Goal: Navigation & Orientation: Find specific page/section

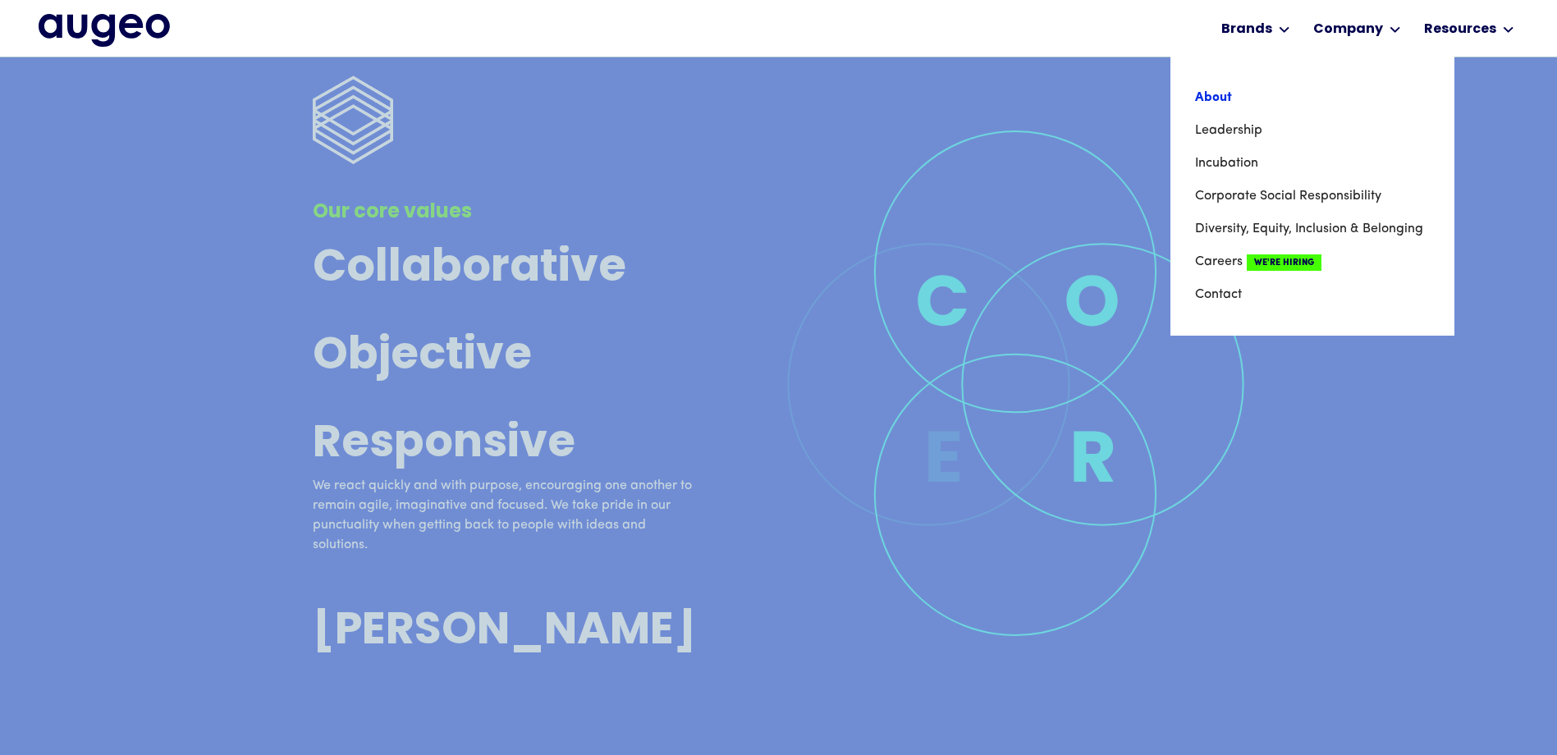
click at [1215, 94] on link "About" at bounding box center [1312, 97] width 235 height 33
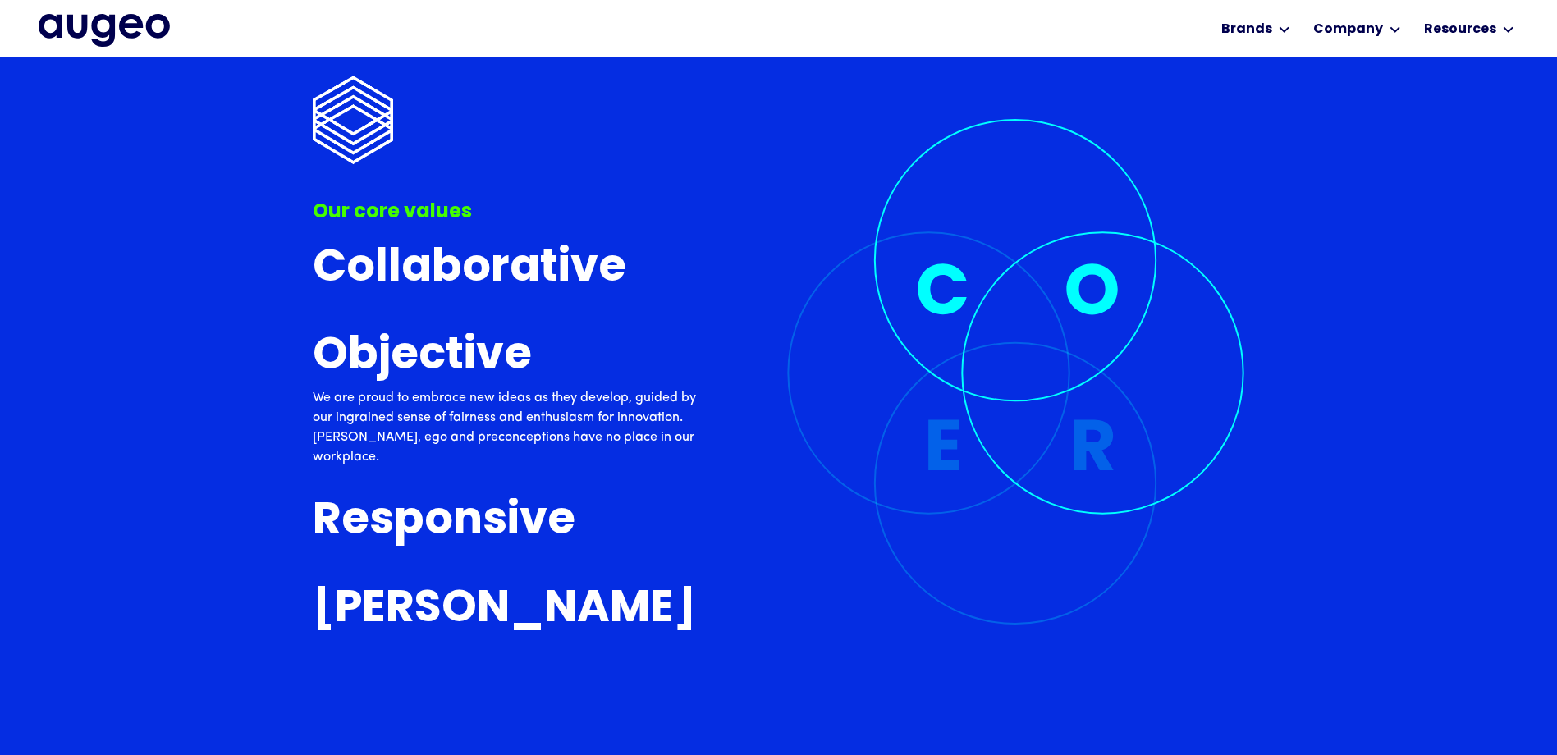
scroll to position [4135, 0]
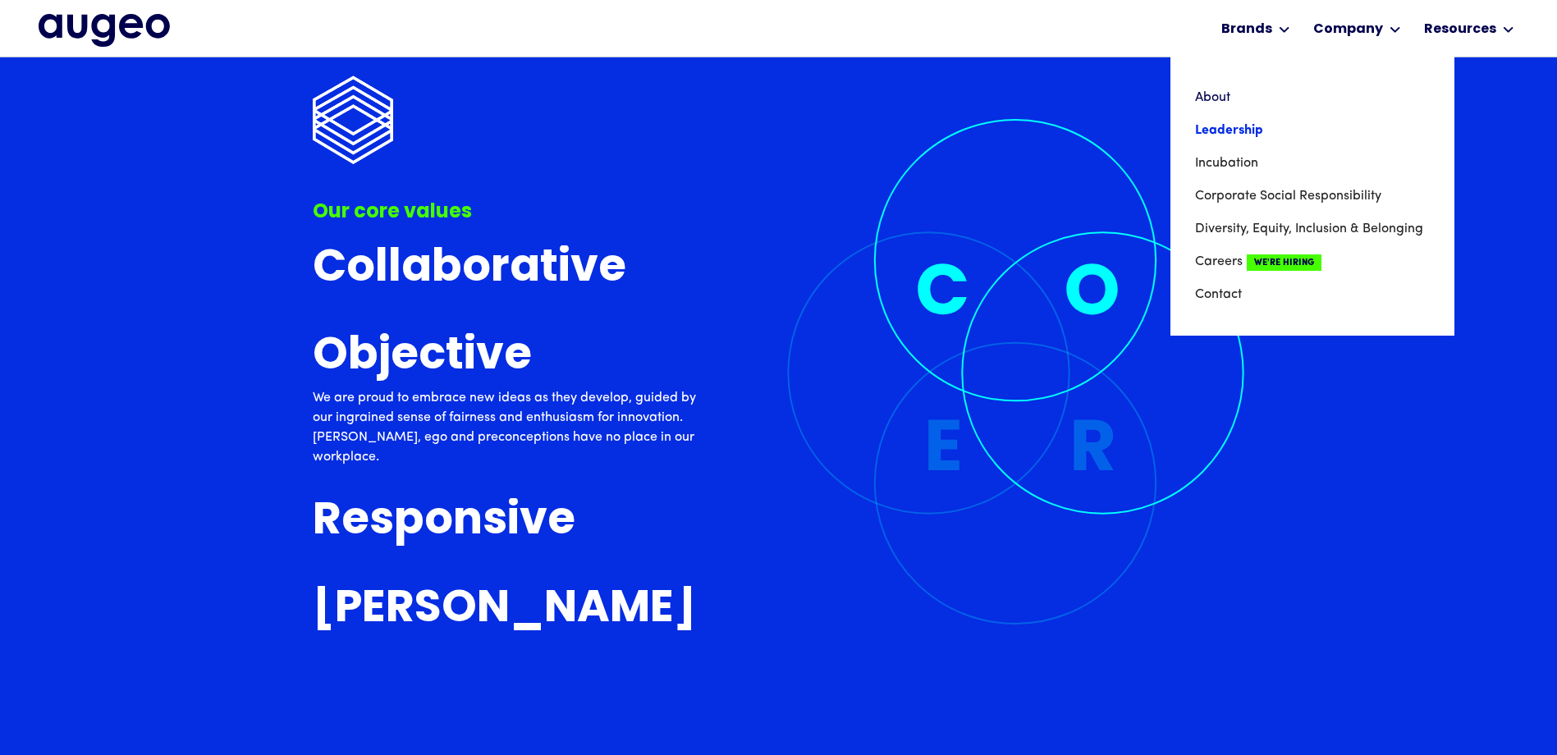
click at [1223, 131] on link "Leadership" at bounding box center [1312, 130] width 235 height 33
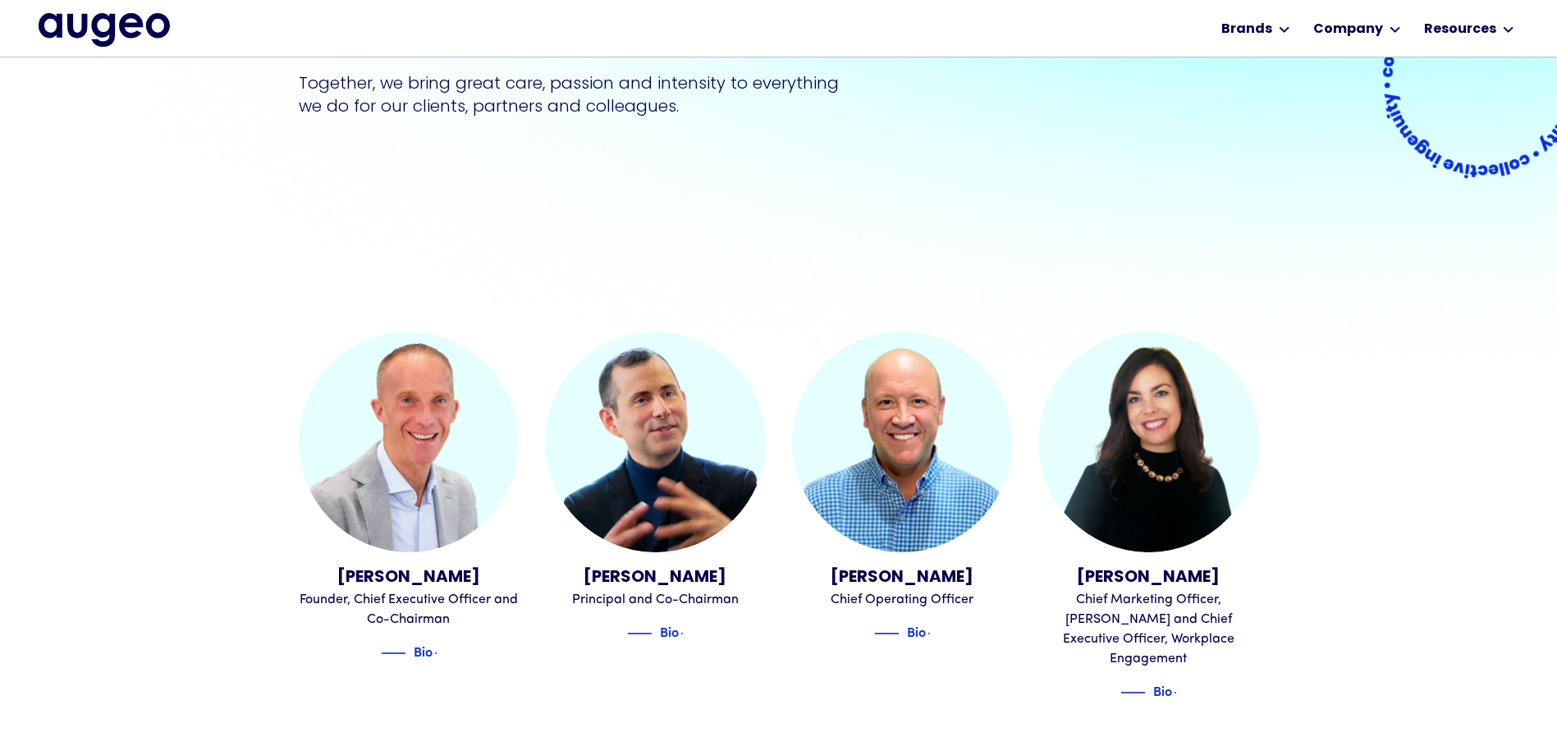
scroll to position [331, 0]
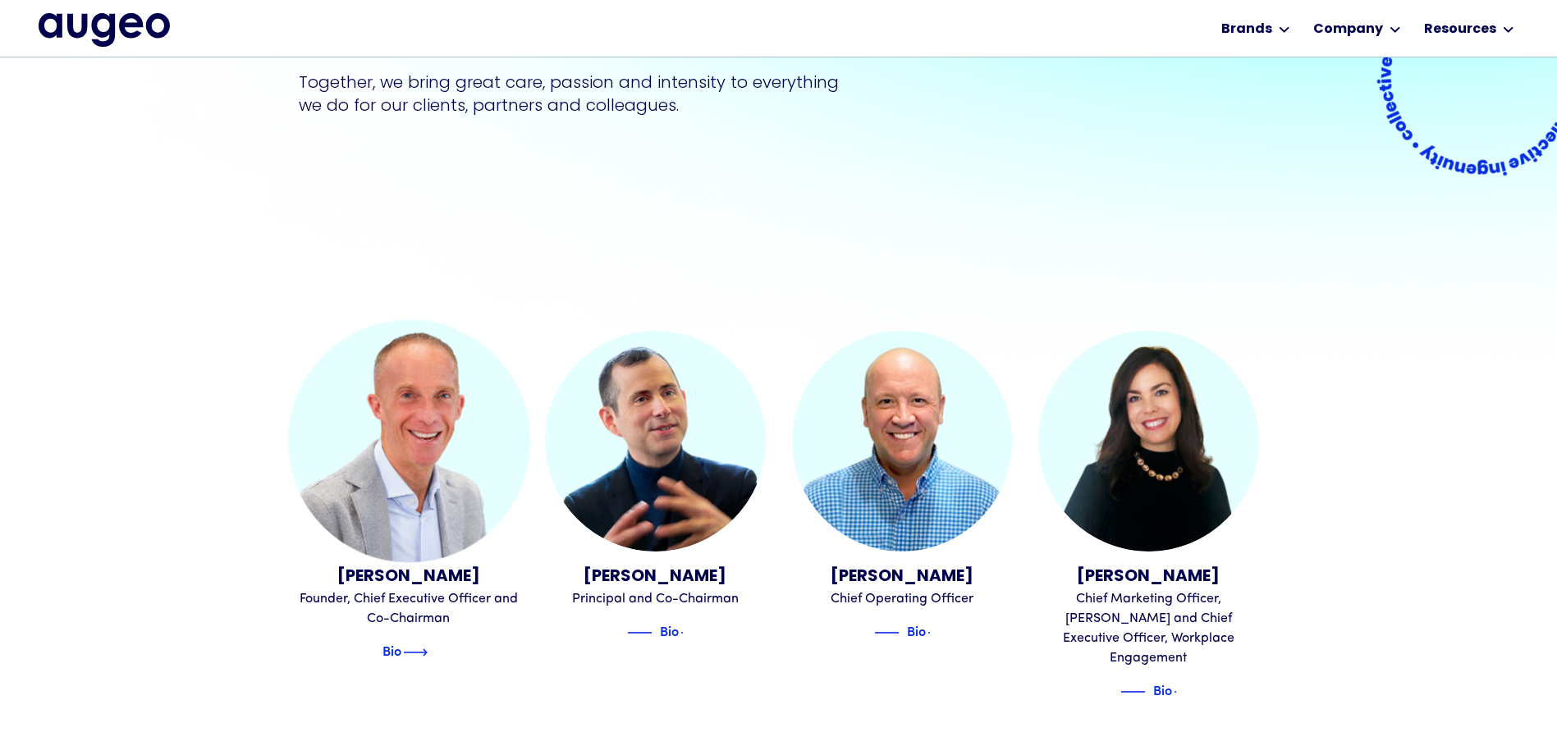
click at [414, 652] on img at bounding box center [415, 652] width 25 height 20
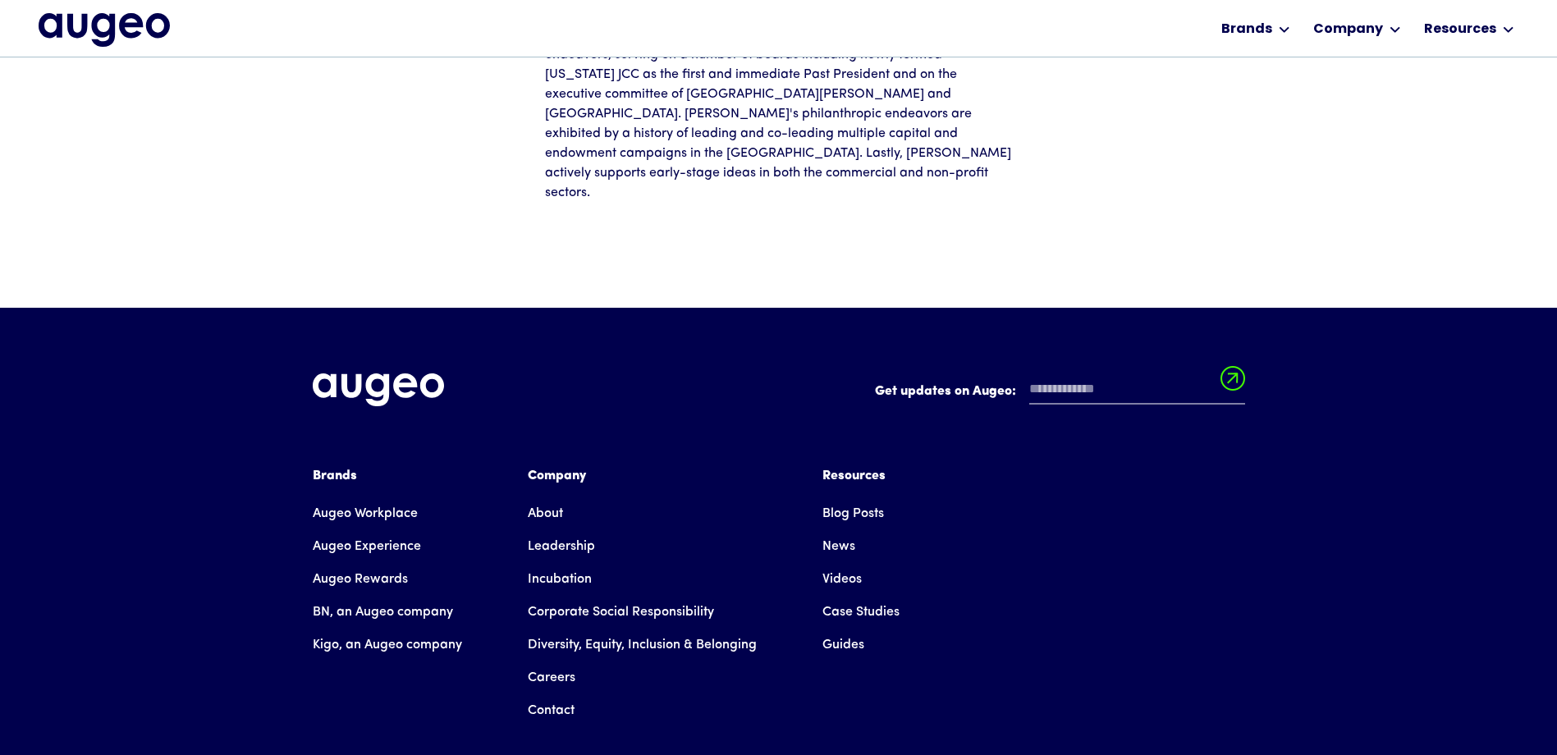
scroll to position [579, 0]
click at [553, 661] on link "Careers" at bounding box center [552, 677] width 48 height 33
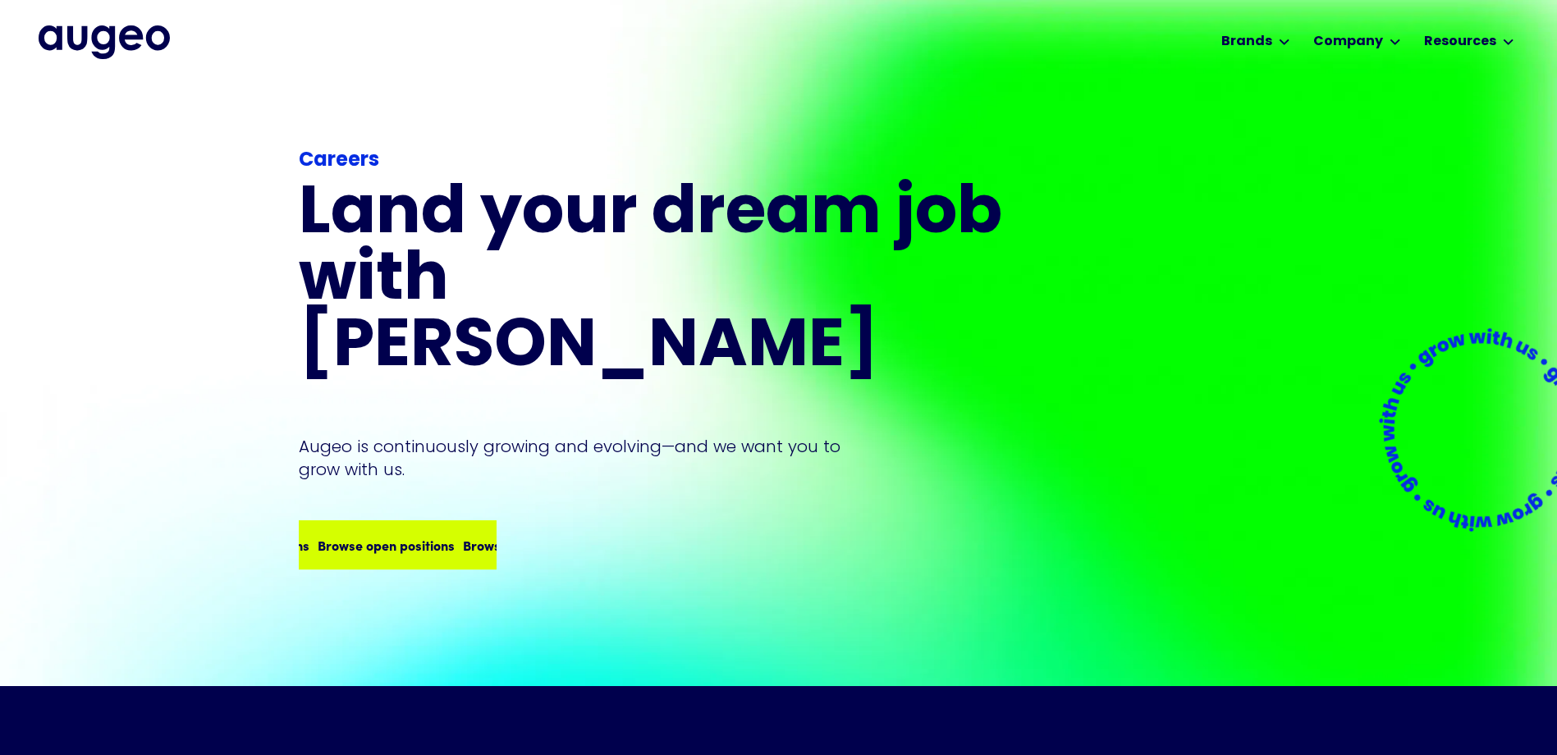
click at [351, 535] on div "Browse open positions" at bounding box center [386, 545] width 137 height 20
